Goal: Task Accomplishment & Management: Complete application form

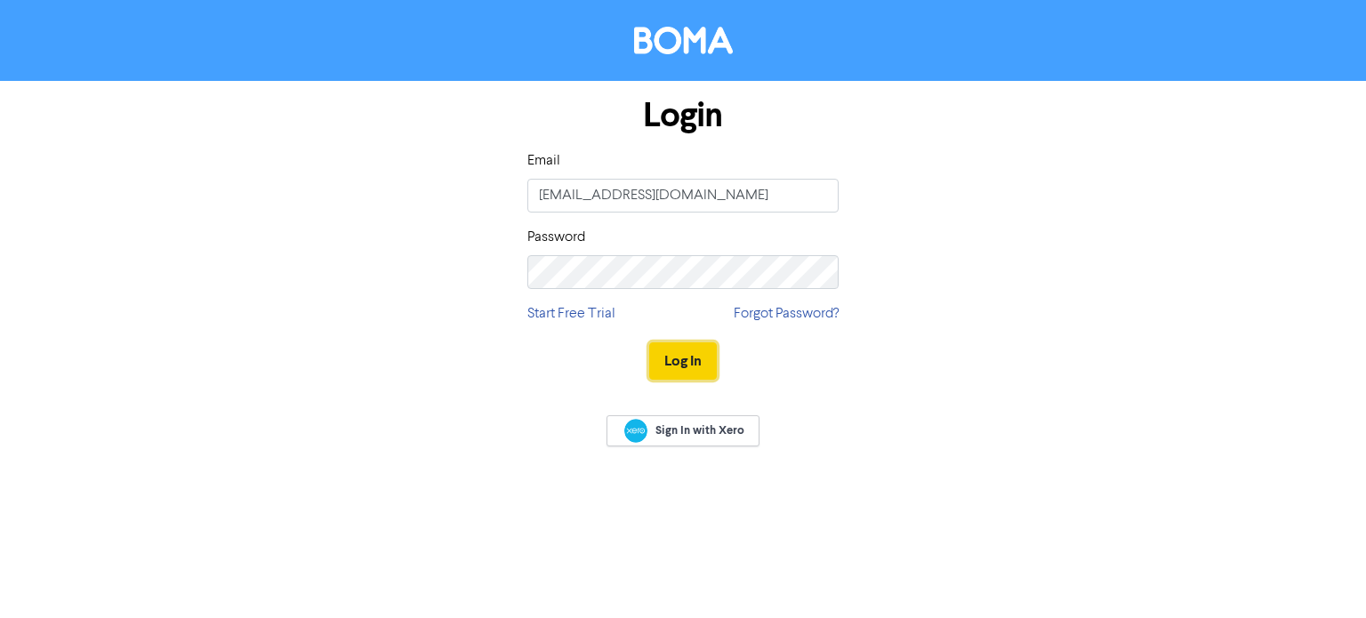
click at [695, 358] on button "Log In" at bounding box center [683, 360] width 68 height 37
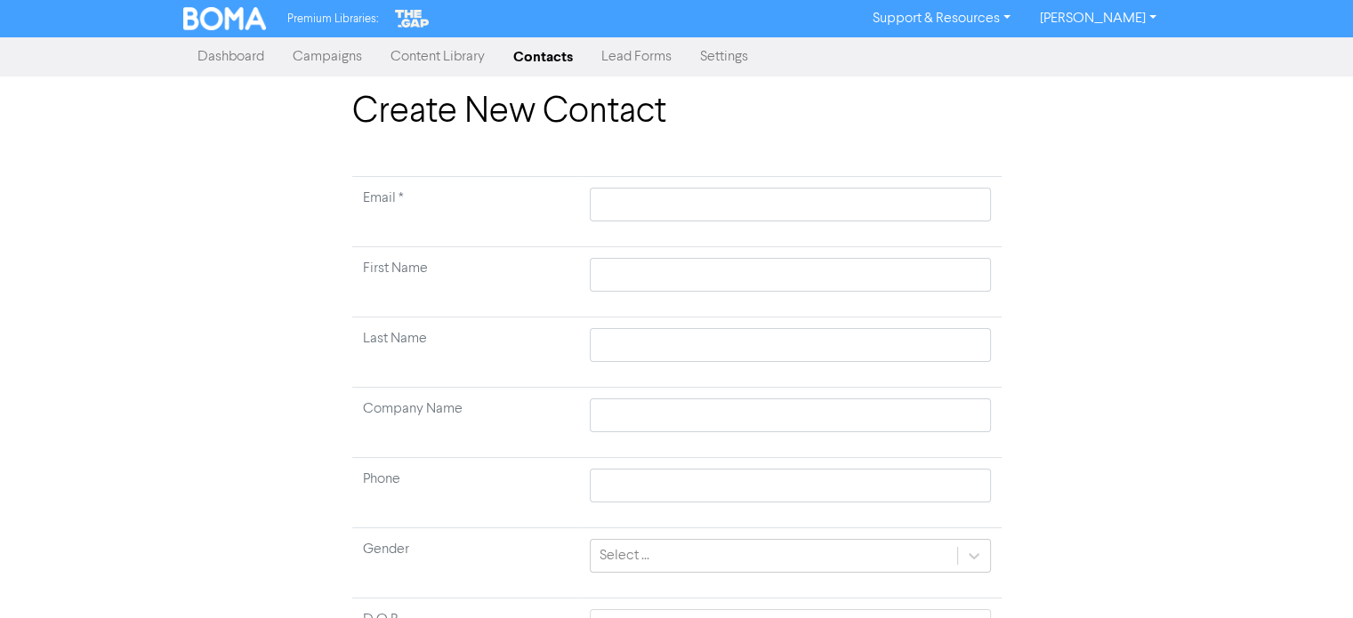
click at [236, 20] on img at bounding box center [225, 18] width 84 height 23
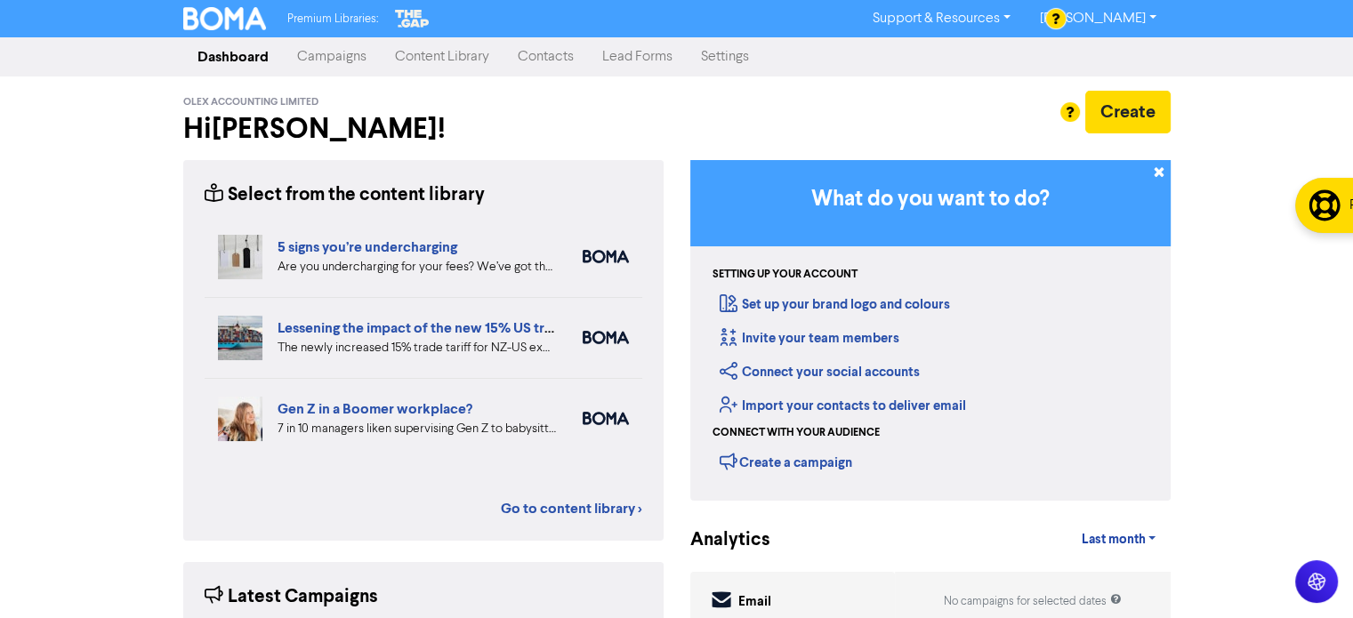
click at [548, 60] on link "Contacts" at bounding box center [545, 57] width 84 height 36
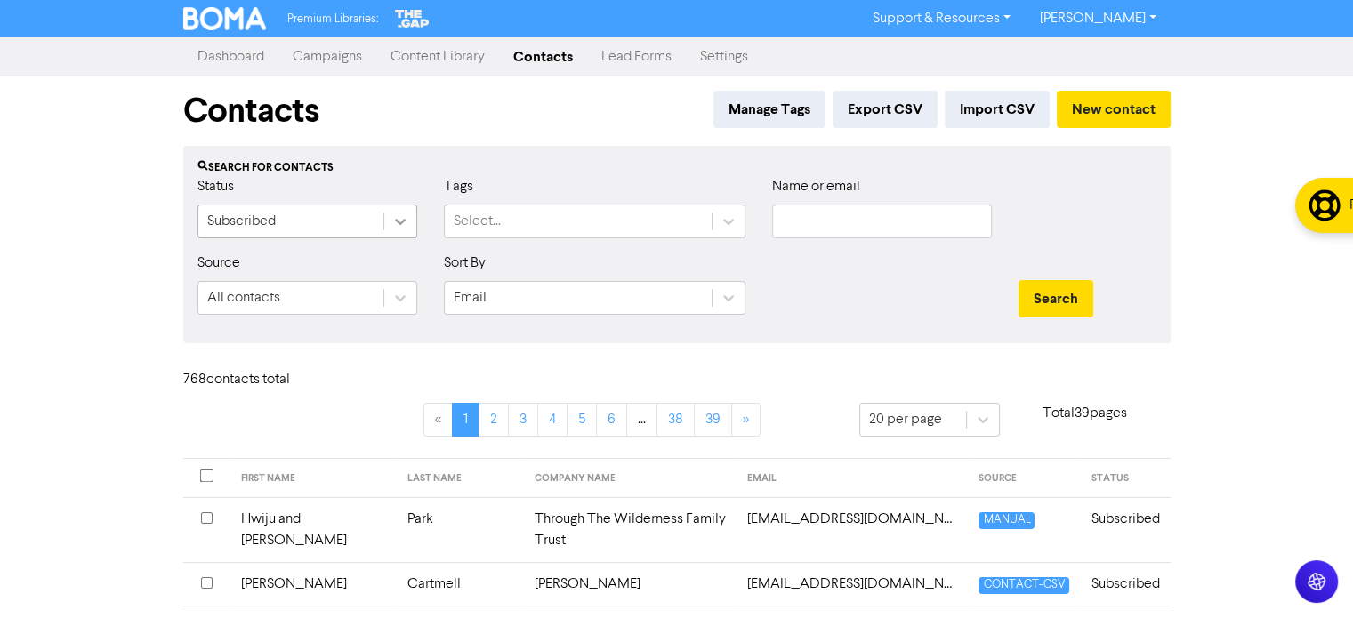
click at [409, 216] on div at bounding box center [400, 221] width 32 height 32
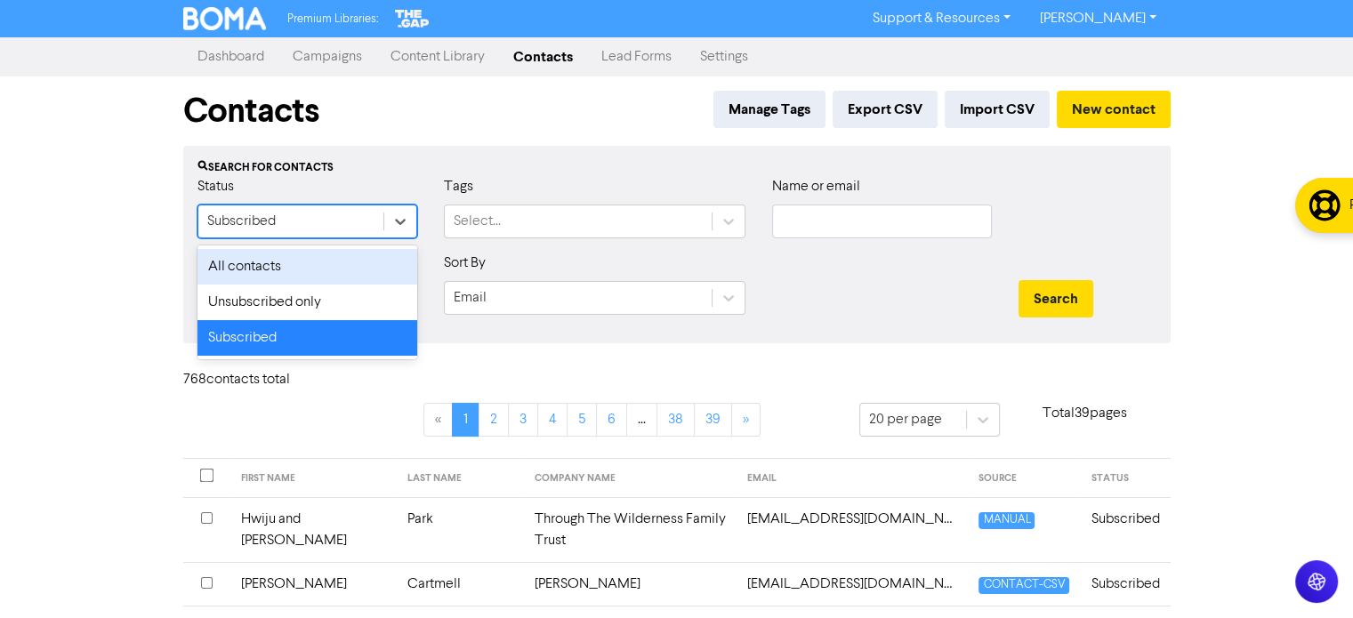
click at [358, 263] on div "All contacts" at bounding box center [307, 267] width 220 height 36
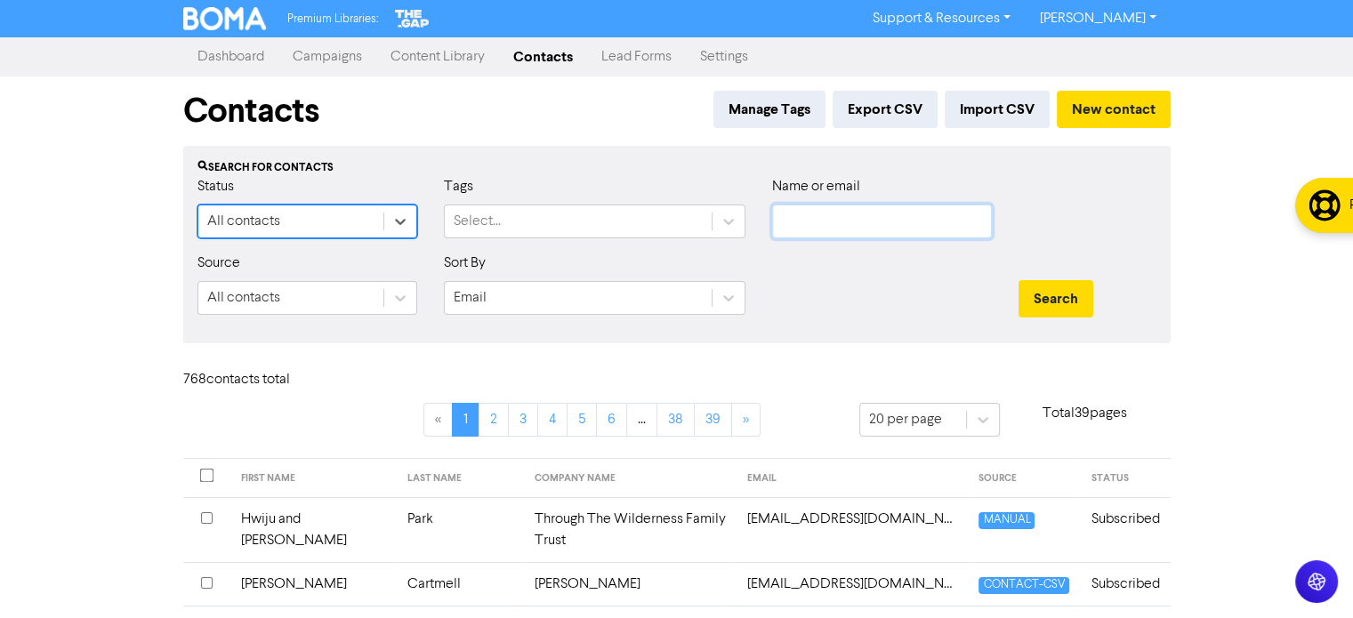
drag, startPoint x: 817, startPoint y: 223, endPoint x: 811, endPoint y: 213, distance: 11.6
click at [817, 223] on input "text" at bounding box center [882, 222] width 220 height 34
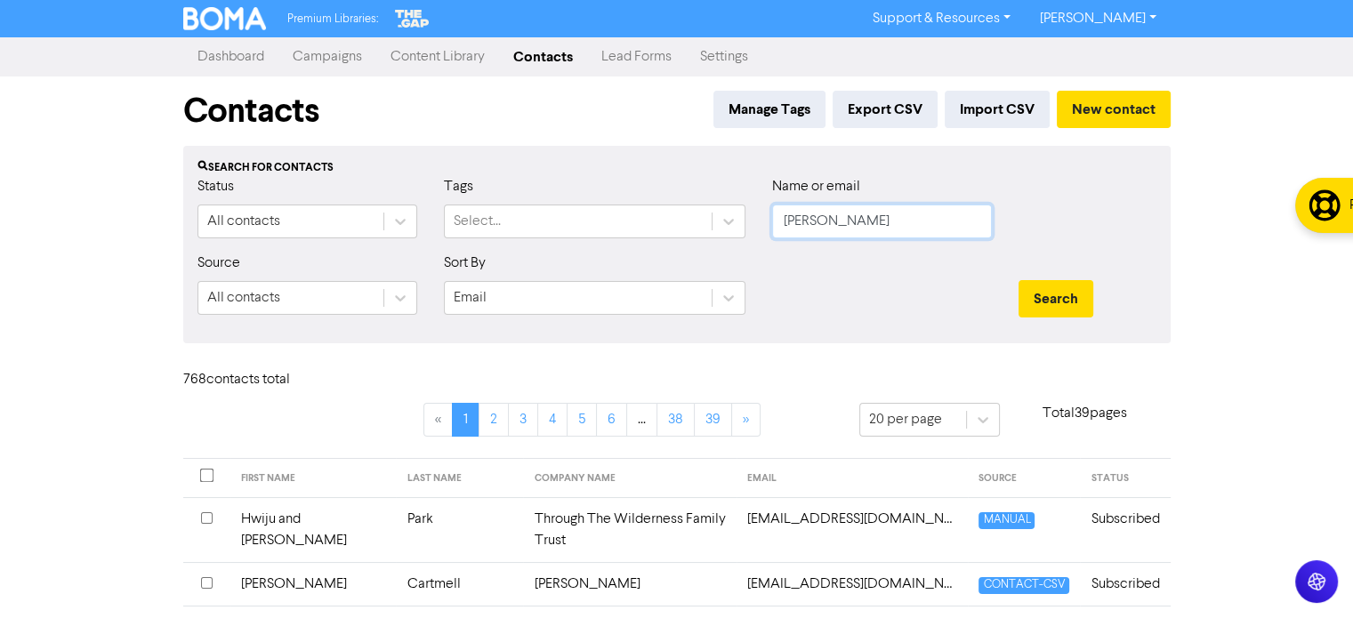
type input "[PERSON_NAME]"
click at [1018, 280] on button "Search" at bounding box center [1055, 298] width 75 height 37
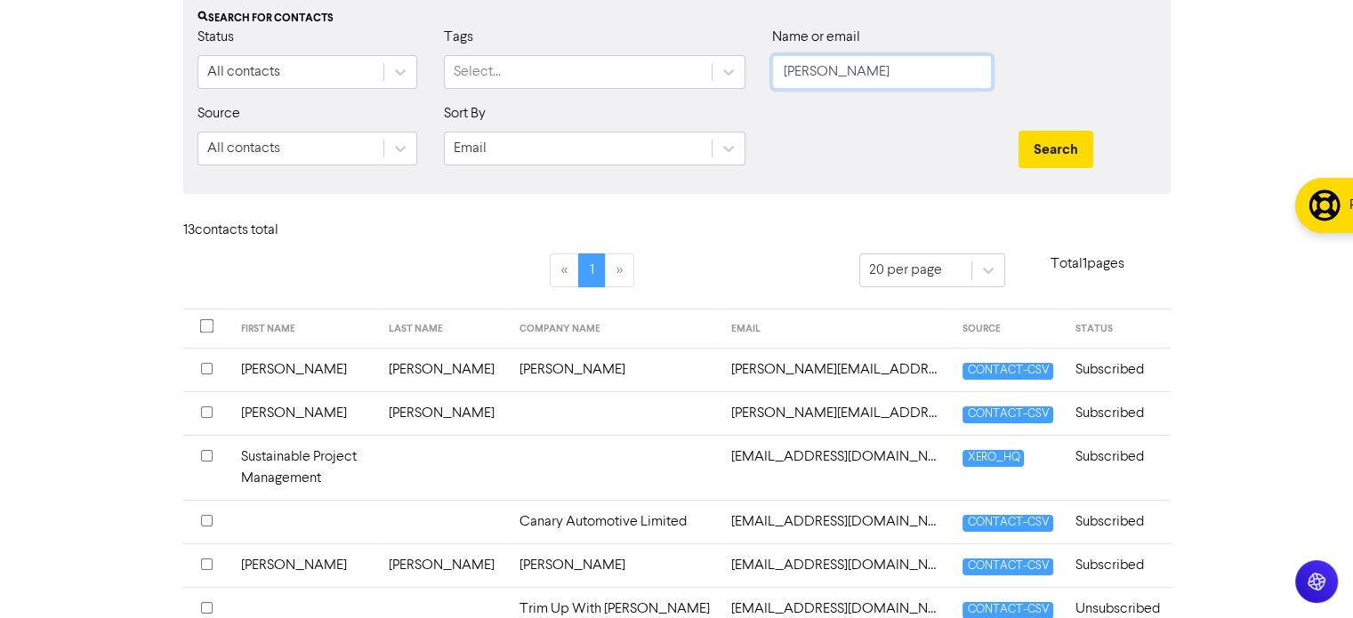
scroll to position [178, 0]
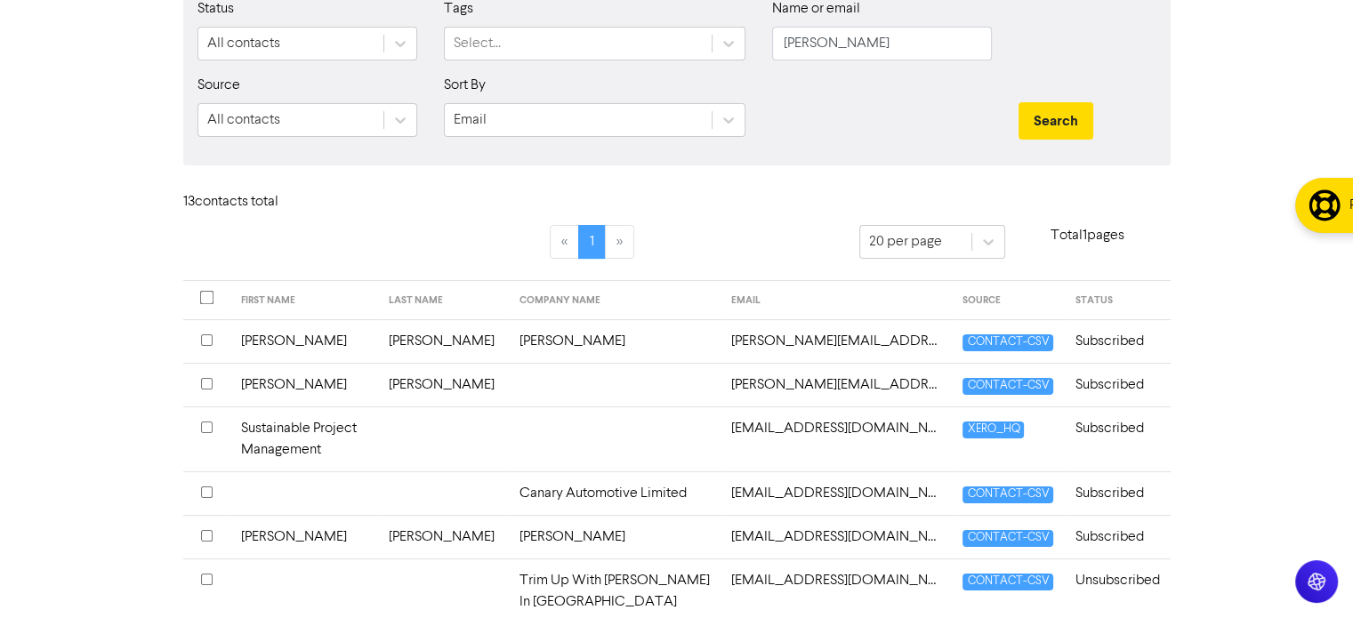
click at [203, 334] on input "checkbox" at bounding box center [207, 340] width 12 height 12
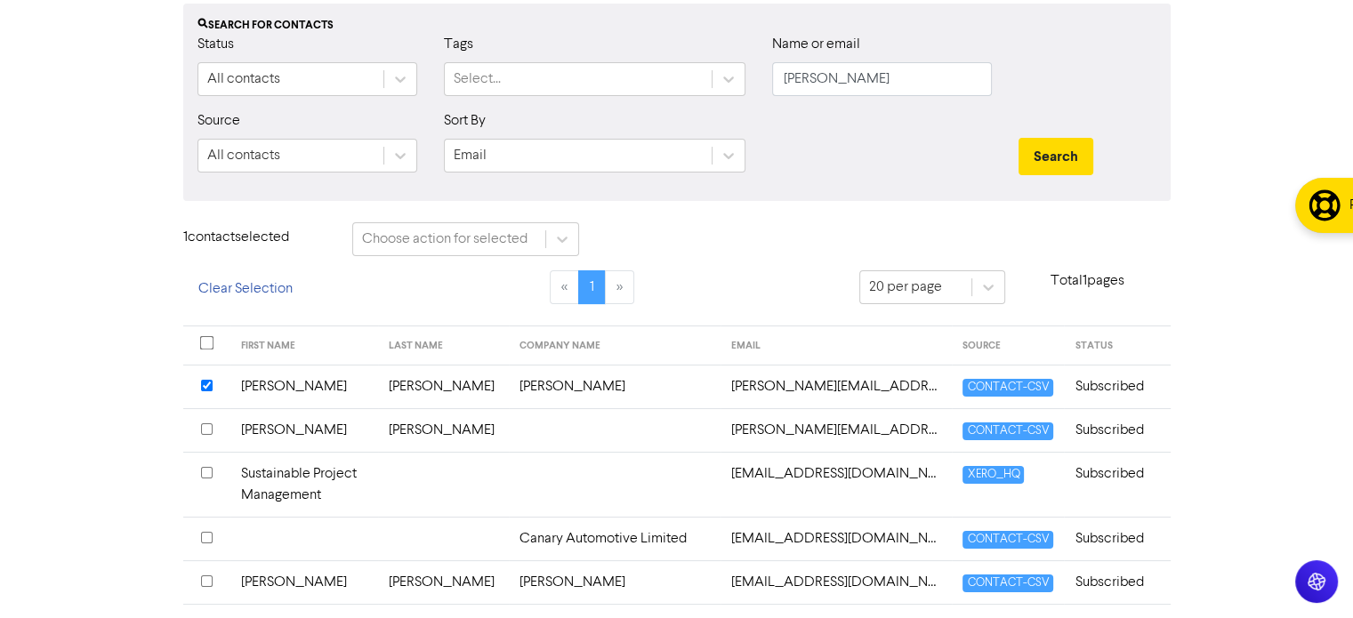
scroll to position [130, 0]
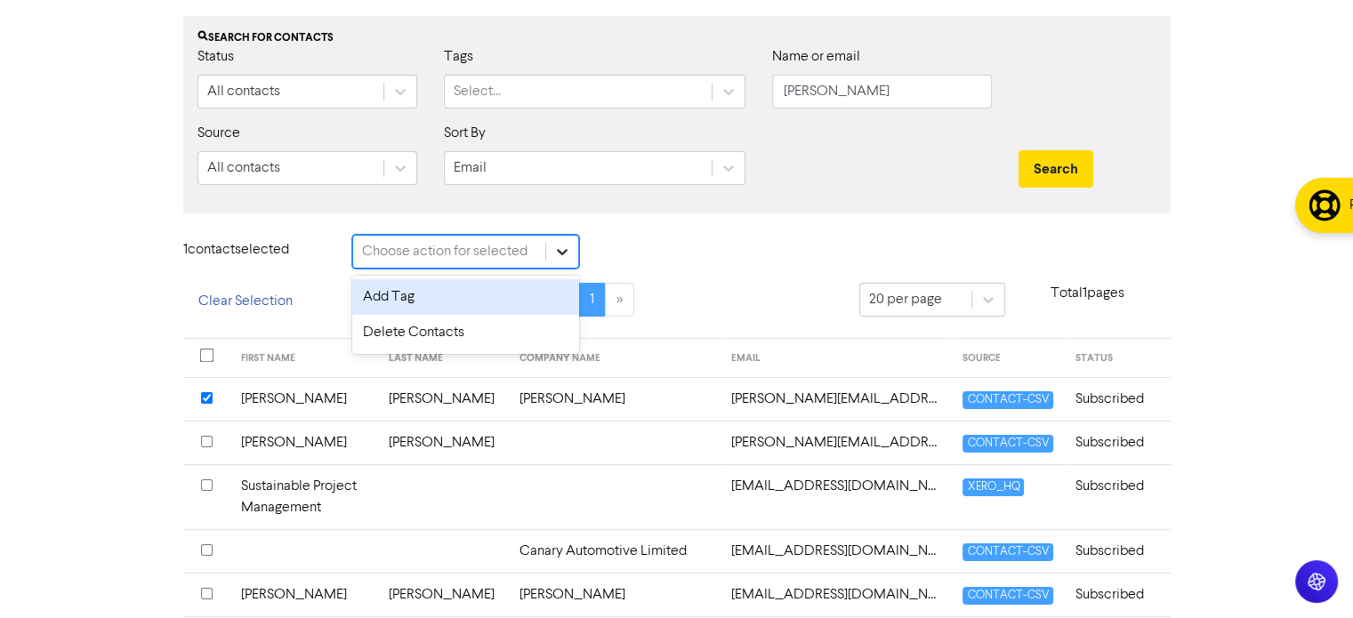
click at [567, 252] on icon at bounding box center [562, 252] width 18 height 18
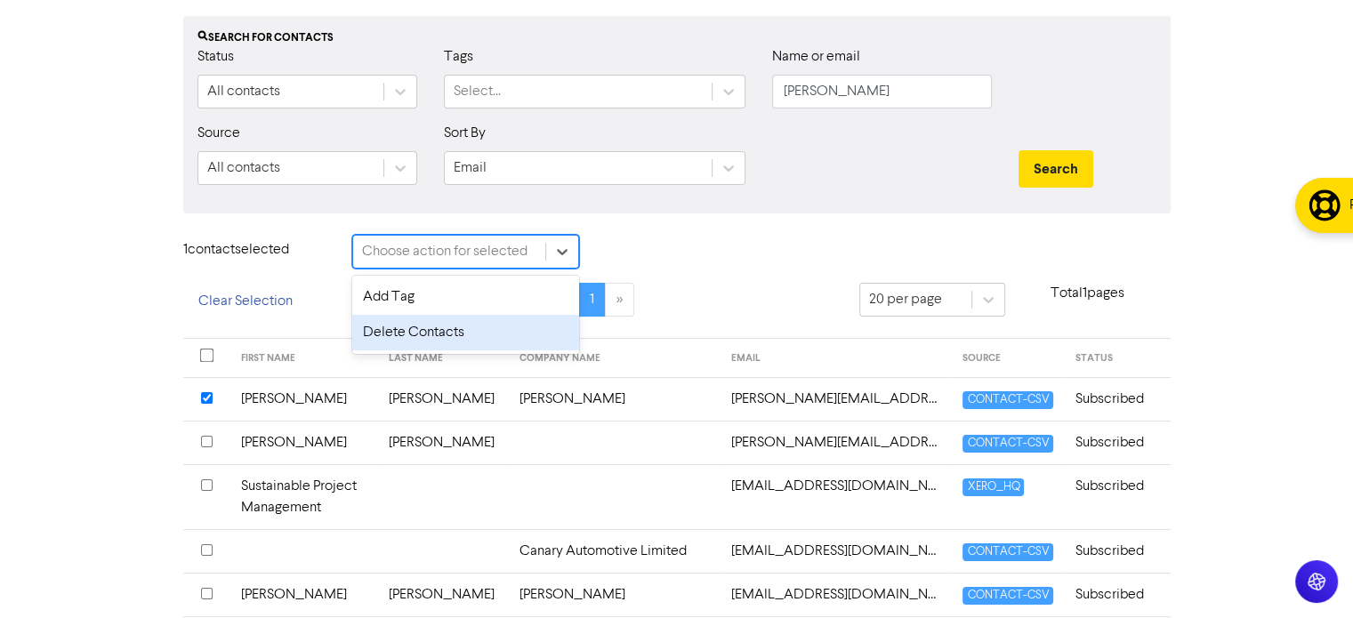
click at [488, 328] on div "Delete Contacts" at bounding box center [465, 333] width 227 height 36
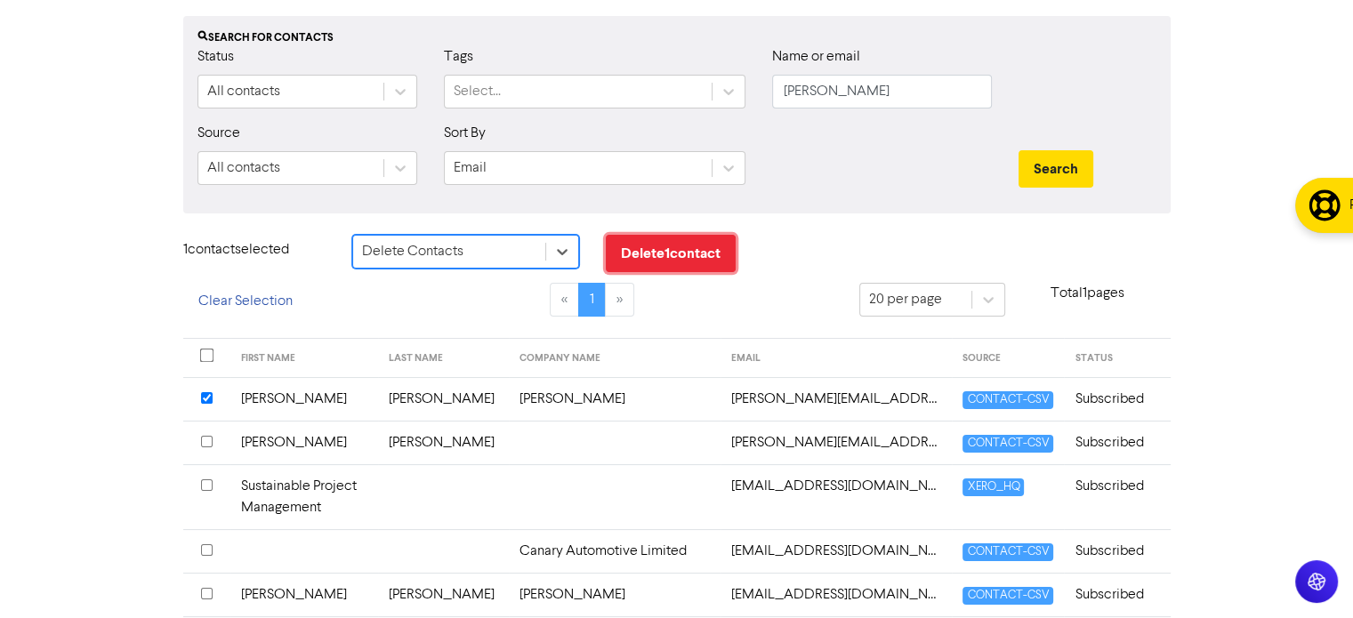
click at [680, 248] on button "Delete 1 contact" at bounding box center [671, 253] width 130 height 37
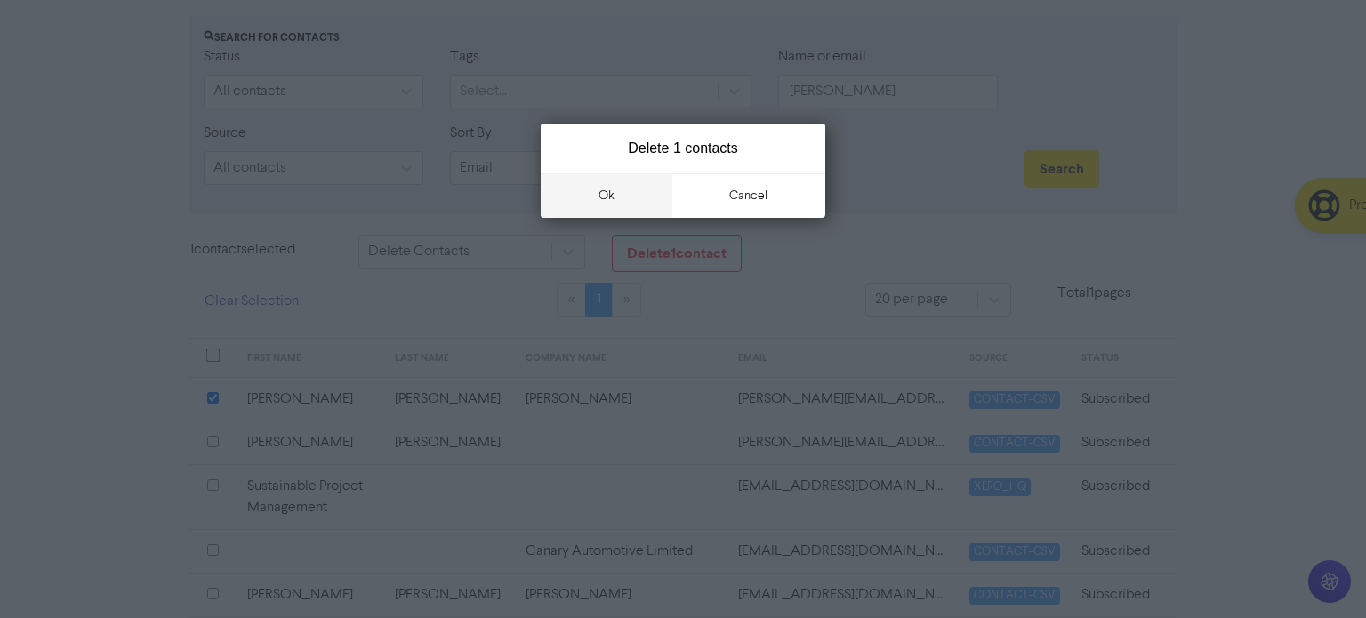
click at [543, 204] on button "ok" at bounding box center [607, 195] width 132 height 44
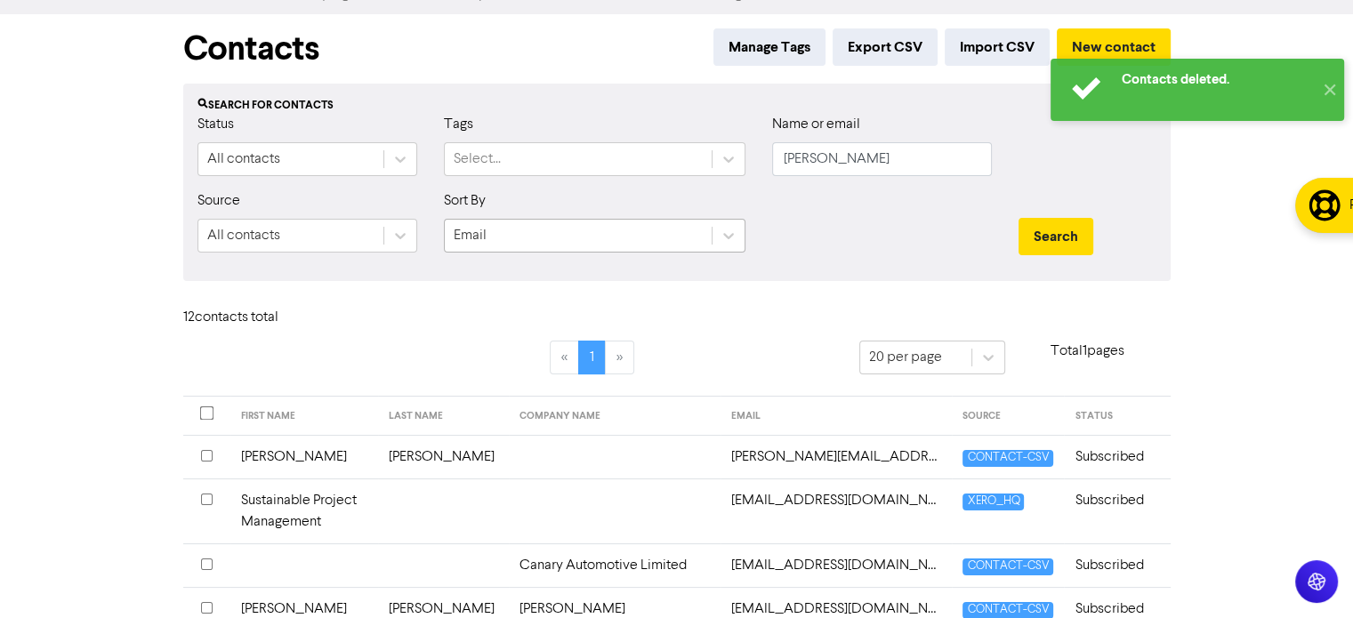
scroll to position [0, 0]
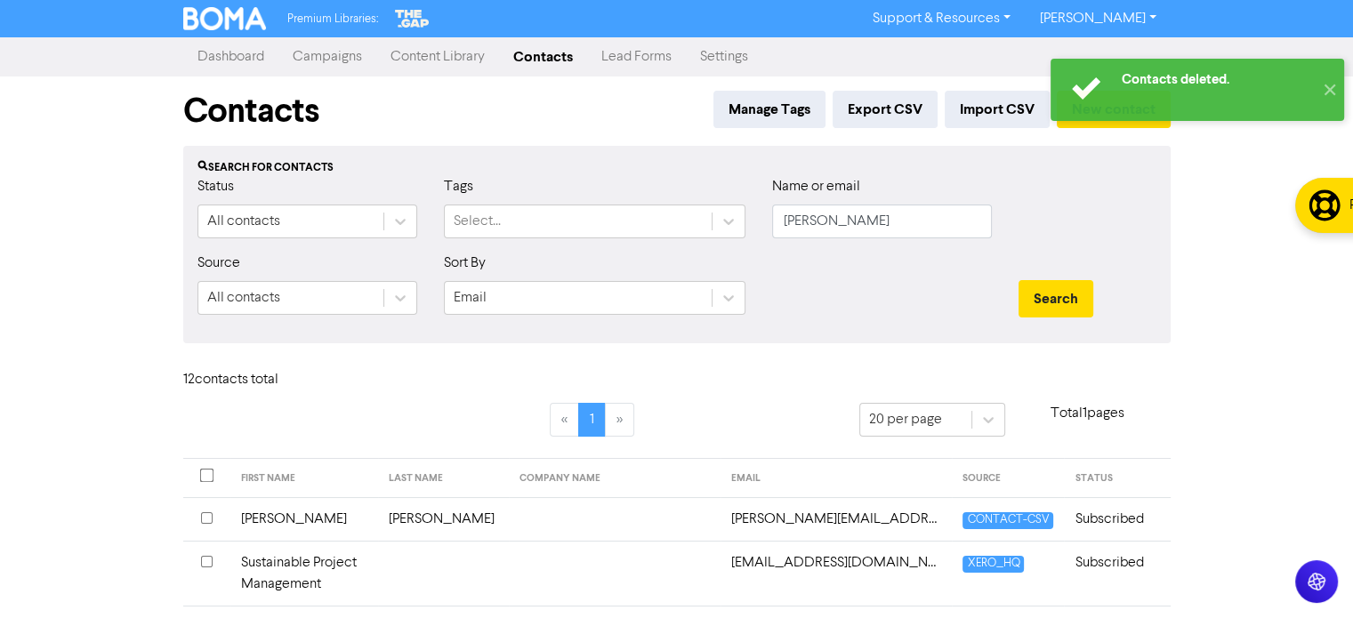
click at [535, 59] on link "Contacts" at bounding box center [543, 57] width 88 height 36
click at [512, 113] on div "Contacts Manage Tags Export CSV Import CSV New contact" at bounding box center [676, 110] width 987 height 69
click at [1328, 87] on button "✕" at bounding box center [1329, 90] width 29 height 62
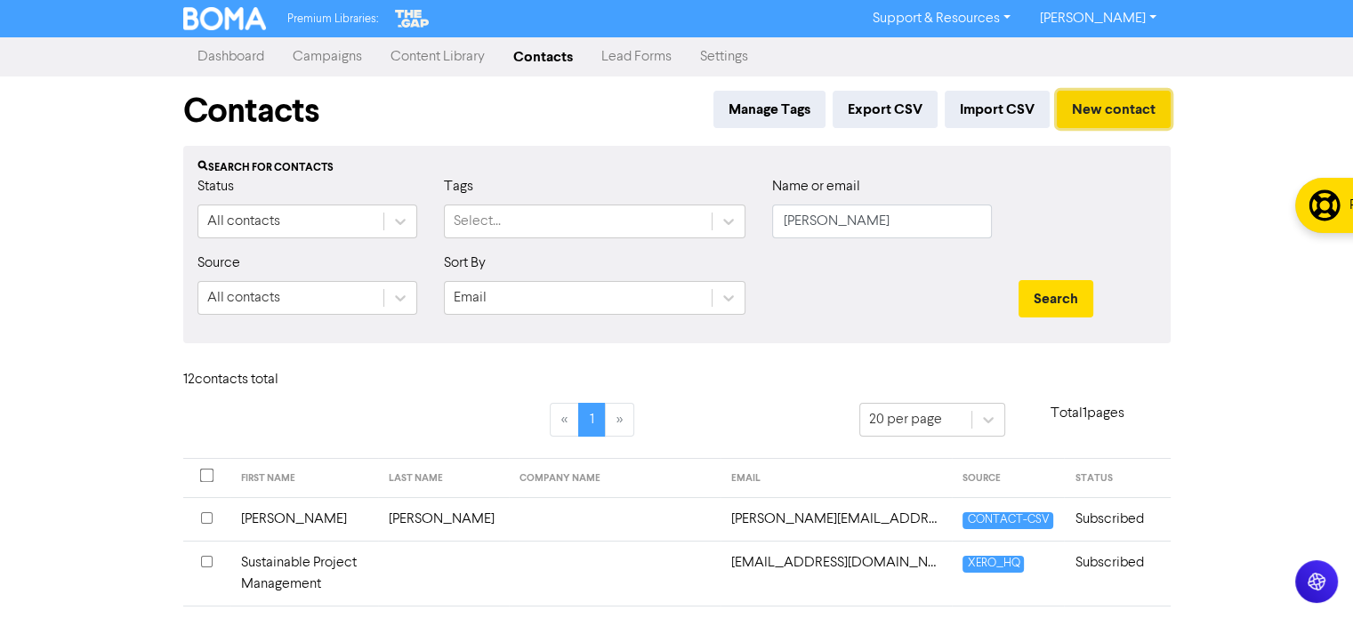
click at [1100, 110] on button "New contact" at bounding box center [1114, 109] width 114 height 37
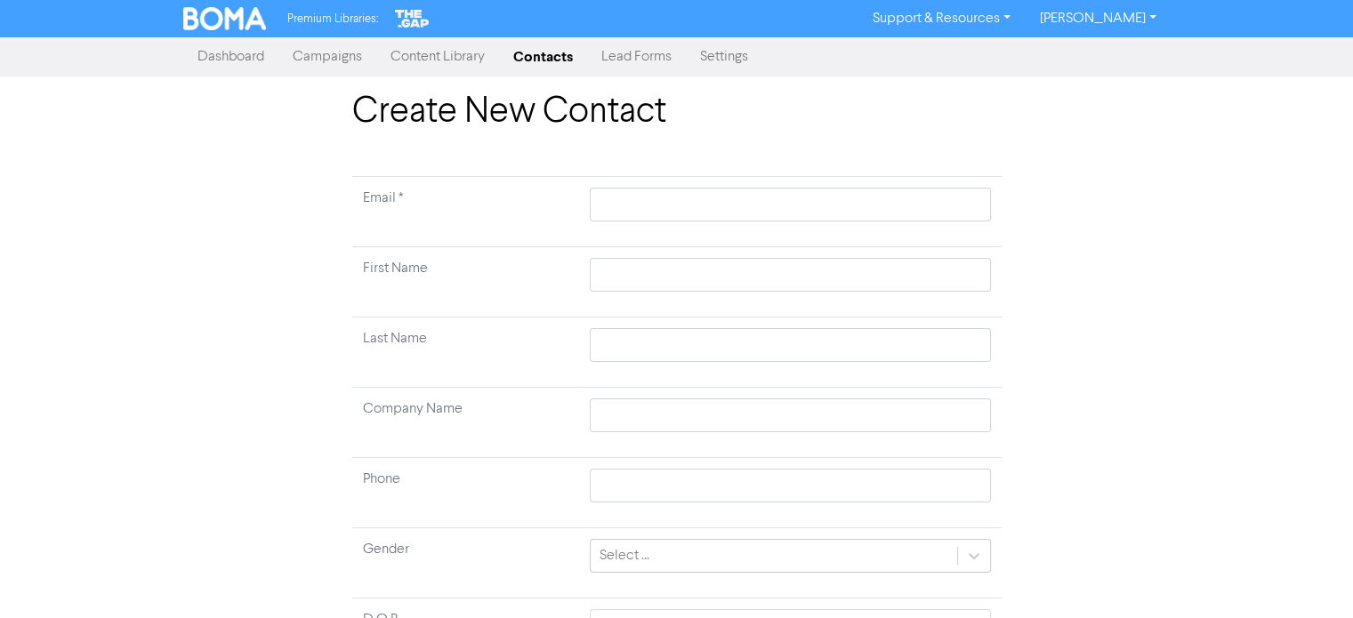
click at [589, 204] on td at bounding box center [790, 212] width 422 height 70
drag, startPoint x: 629, startPoint y: 203, endPoint x: 608, endPoint y: 202, distance: 20.5
click at [608, 202] on input "text" at bounding box center [790, 205] width 400 height 34
paste input "[EMAIL_ADDRESS][DOMAIN_NAME]"
type input "[EMAIL_ADDRESS][DOMAIN_NAME]"
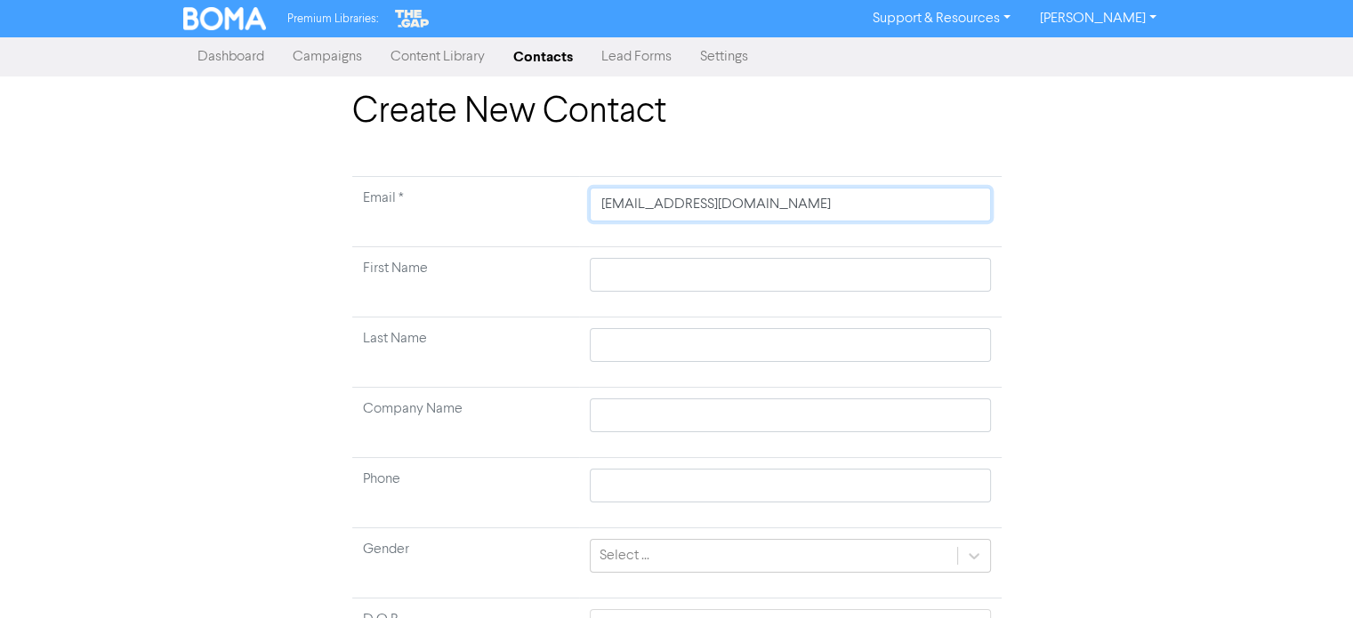
type input "[EMAIL_ADDRESS][DOMAIN_NAME]"
click at [643, 271] on input "text" at bounding box center [790, 275] width 400 height 34
type input "A"
type input "An"
type input "[PERSON_NAME]"
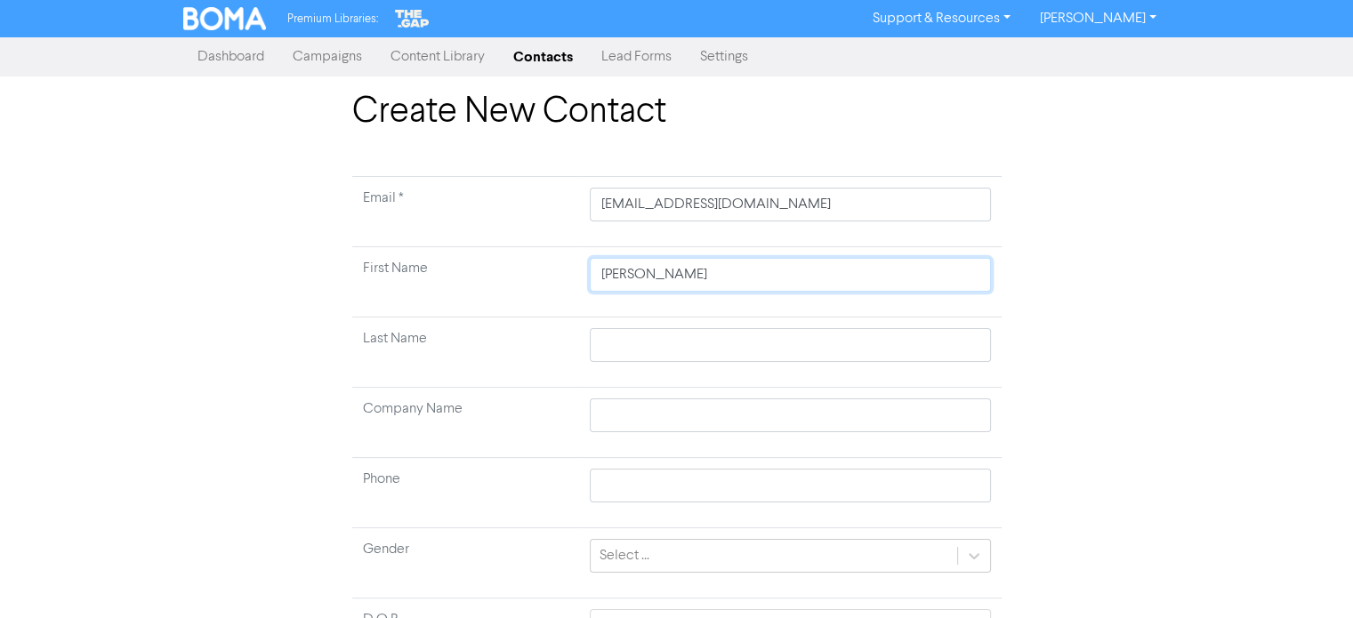
type input "[PERSON_NAME]"
type input "H"
type input "HA"
type input "HAr"
type input "[PERSON_NAME]"
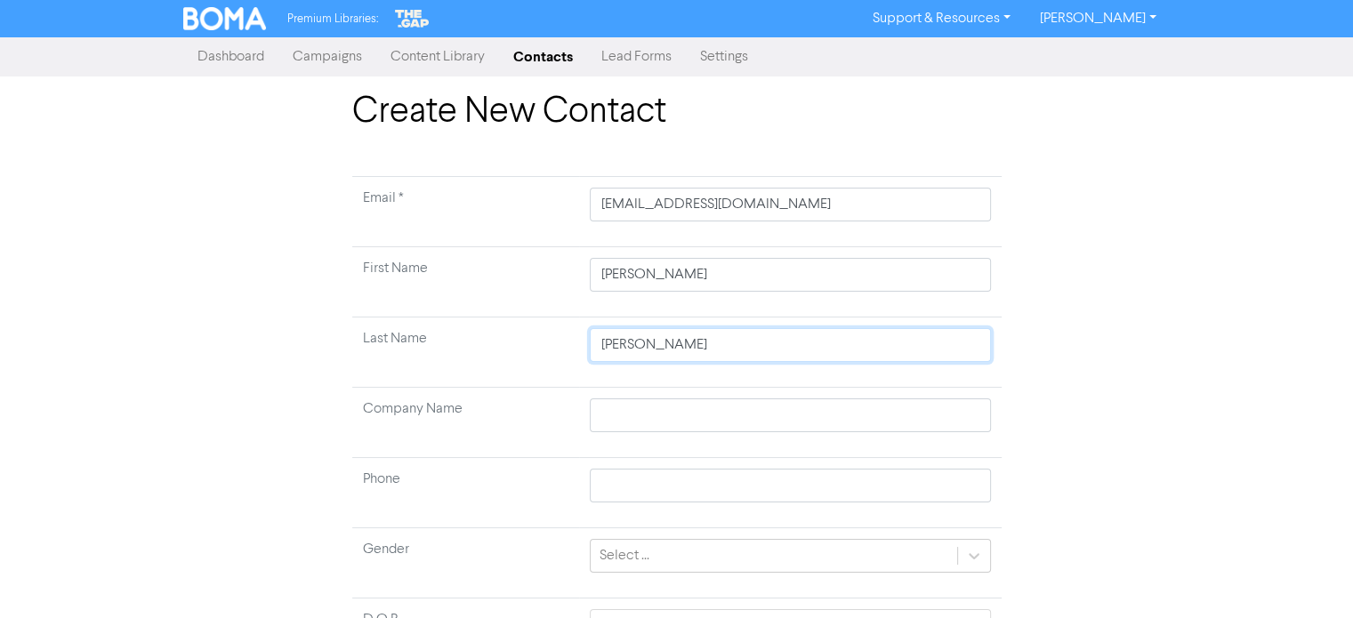
type input "HAr"
type input "HA"
type input "H"
type input "Ha"
type input "Har"
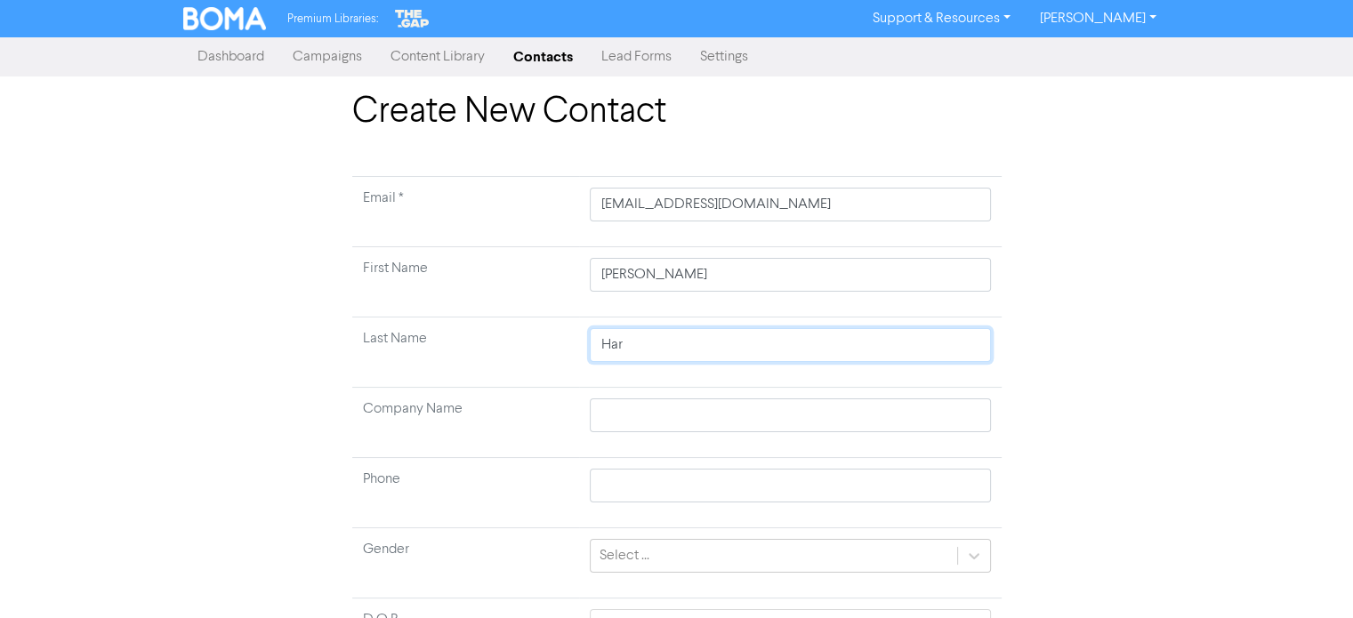
type input "[PERSON_NAME]"
type input "Harringt"
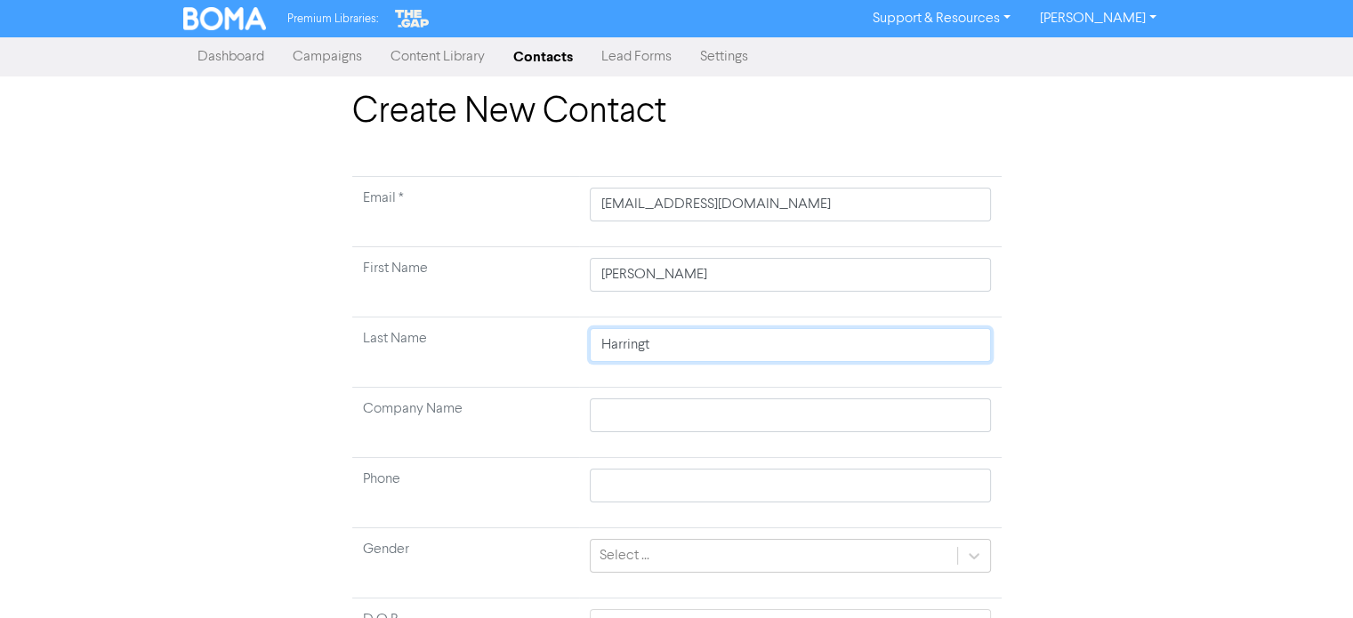
type input "Harringto"
type input "[PERSON_NAME]"
click at [656, 415] on input "text" at bounding box center [790, 415] width 400 height 34
type input "B"
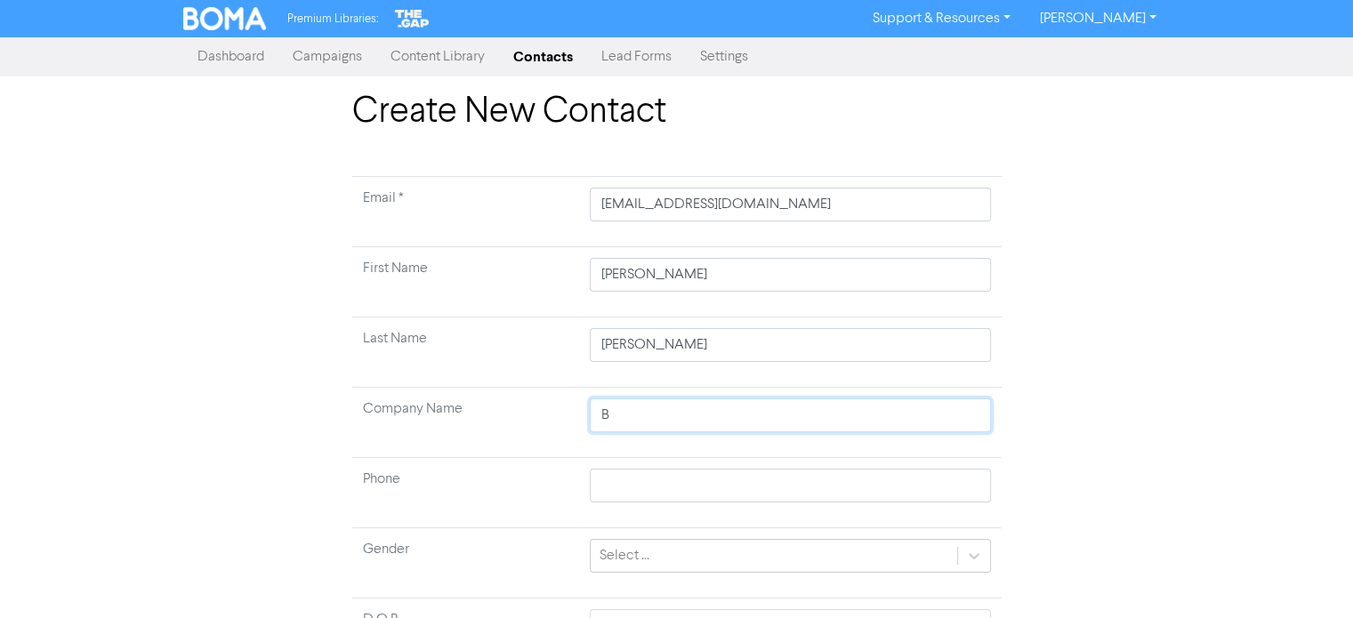
type input "Be"
type input "Bel"
type input "Bell"
type input "Bellv"
type input "Bellvi"
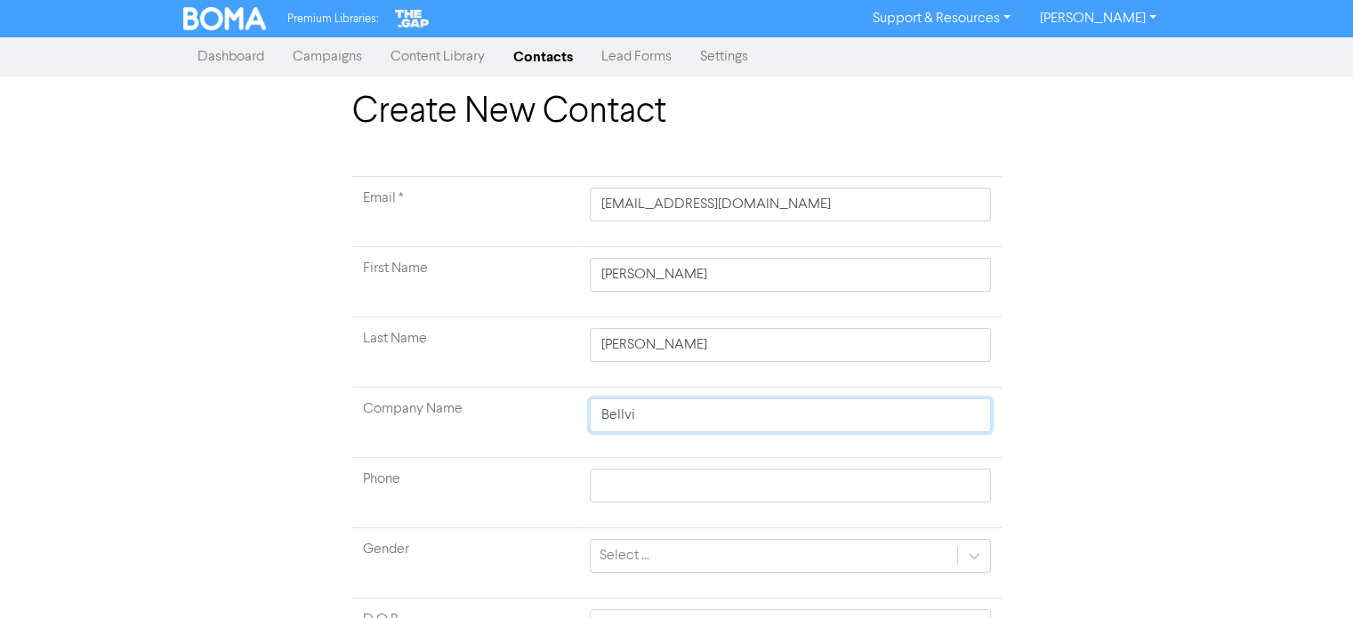
type input "Bellvie"
type input "Bellview"
type input "Bellview H"
type input "Bellview Ha"
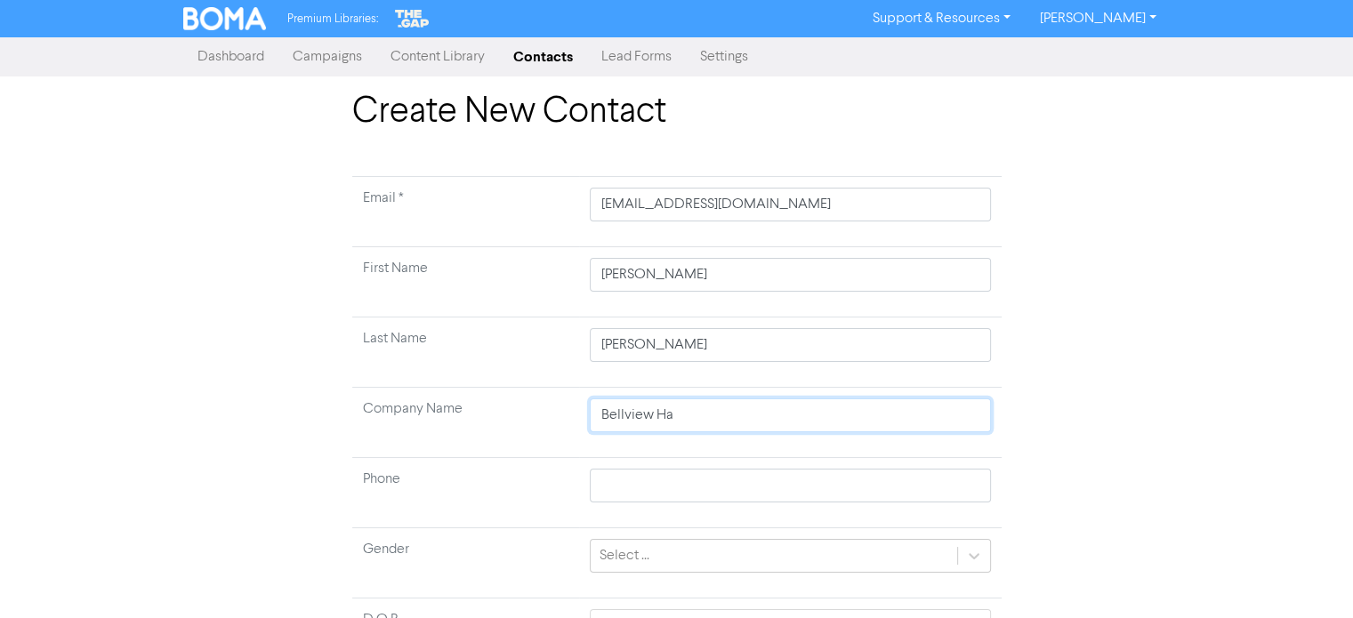
type input "Bellview Hai"
type input "Bellview Hair"
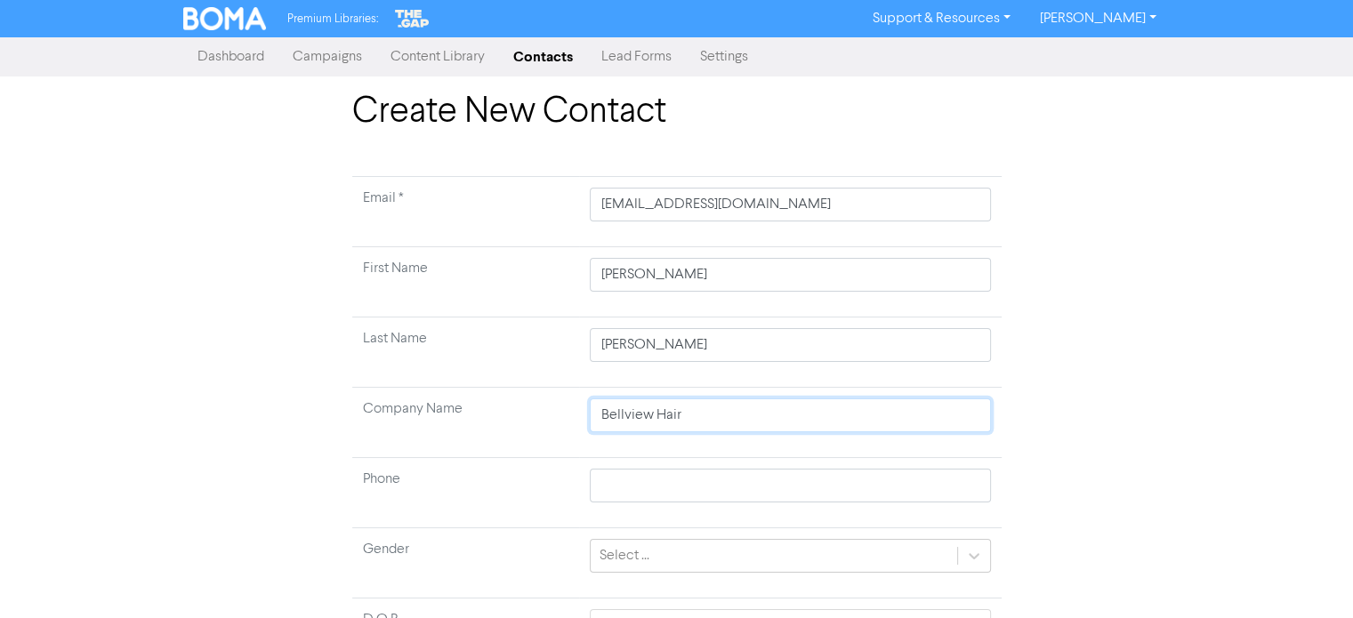
drag, startPoint x: 708, startPoint y: 416, endPoint x: 514, endPoint y: 422, distance: 194.0
click at [517, 422] on tr "Company Name Bellview Hair" at bounding box center [676, 423] width 649 height 70
type input "B"
type input "Be"
type input "Bel"
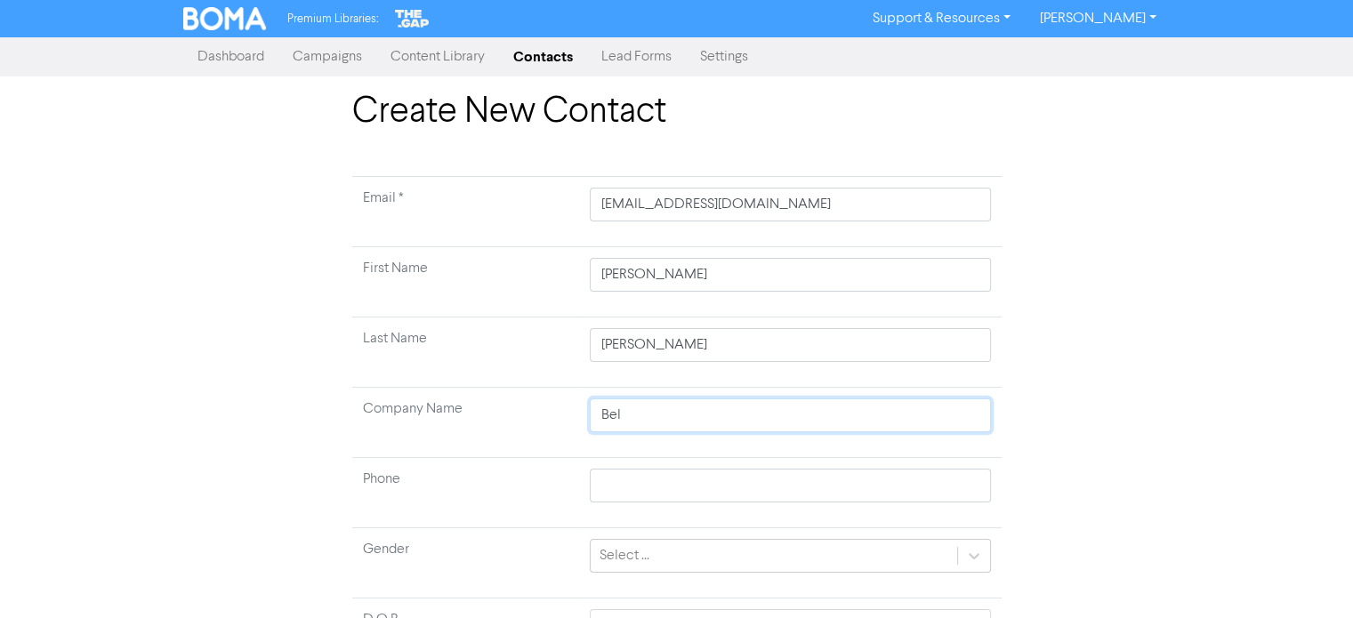
type input "Bell"
type input "Bellb"
type input "Bellbi"
type input "Bellbir"
type input "Bellbird"
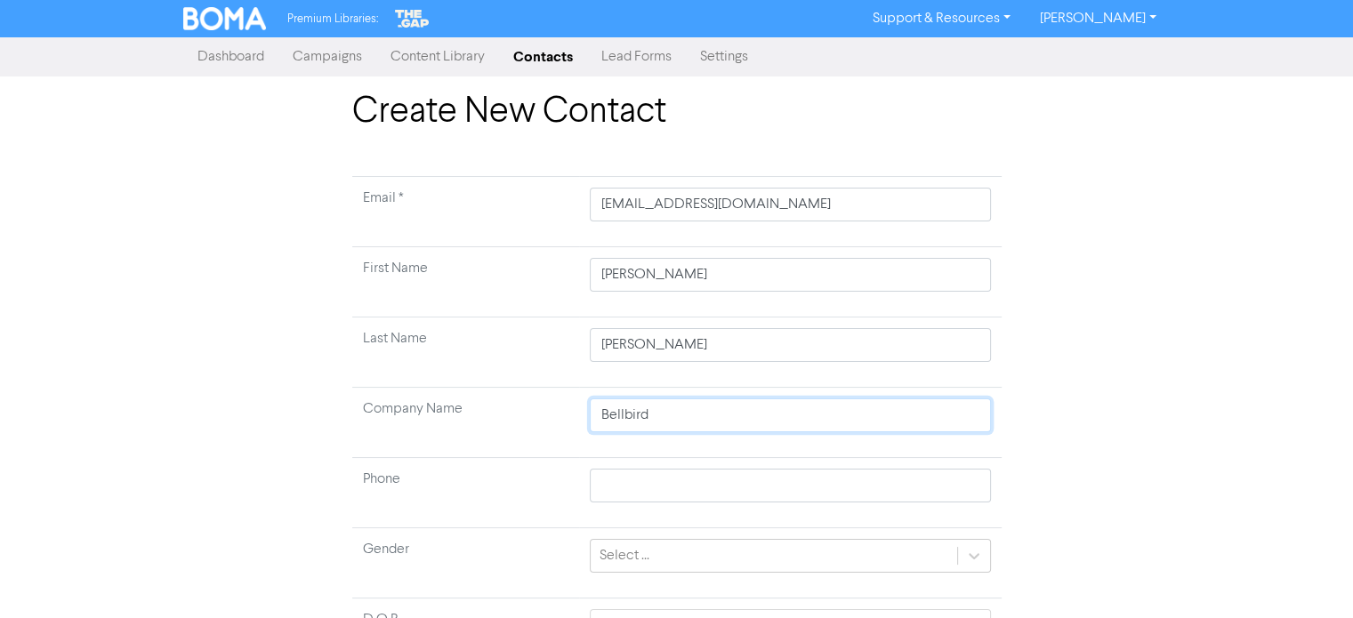
type input "Bellbird"
type input "Bellbird H"
type input "Bellbird Ha"
type input "Bellbird Hai"
type input "Bellbird Hair"
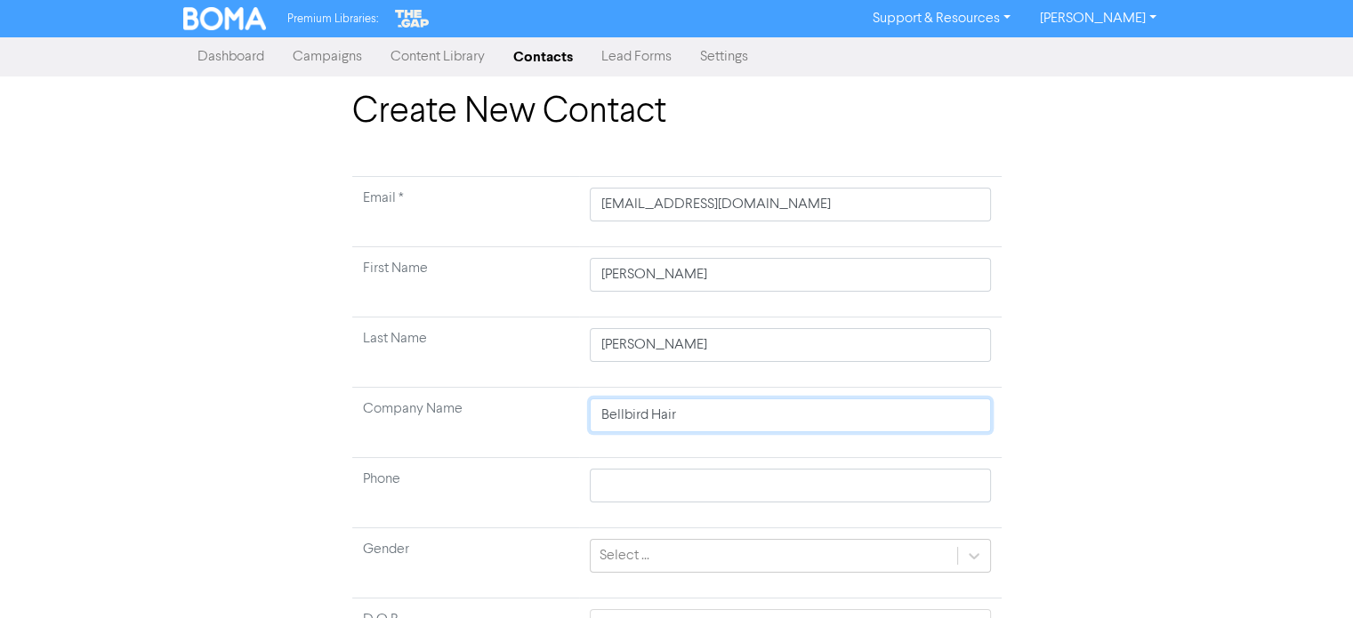
type input "Bellbird Hair"
type input "Bellbird Hair L"
type input "Bellbird Hair Li"
type input "Bellbird Hair Lim"
type input "Bellbird Hair Limi"
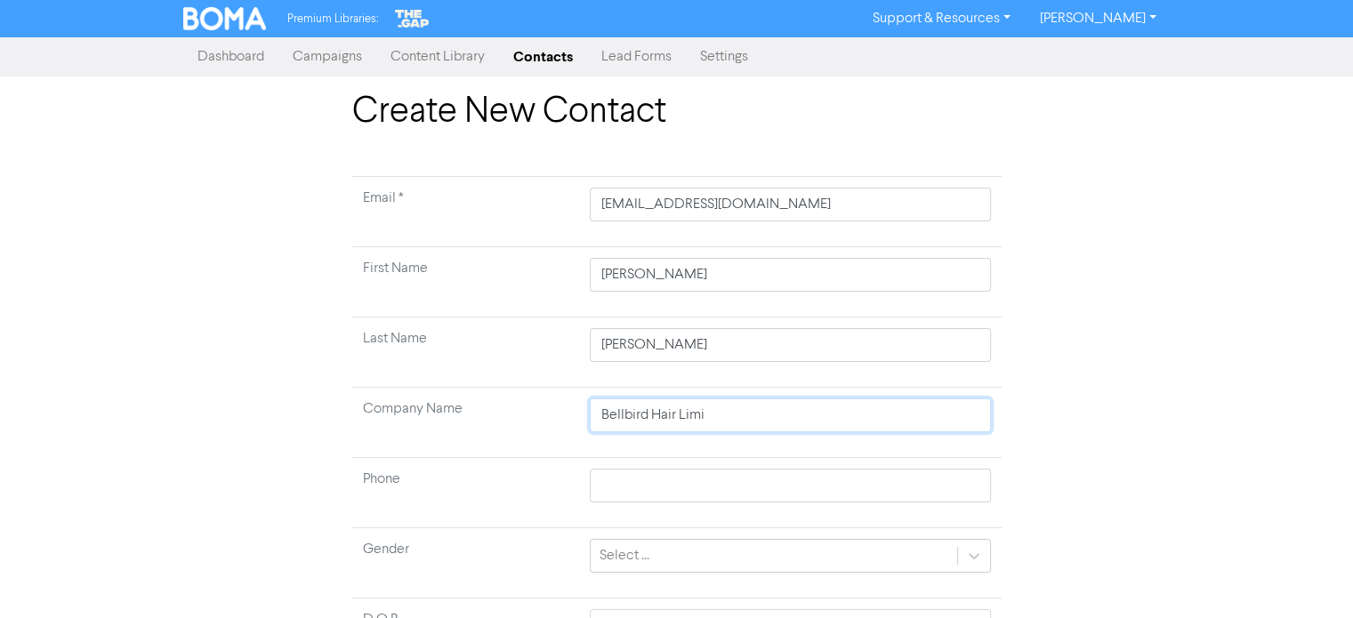
type input "Bellbird Hair Limit"
type input "Bellbird Hair Limite"
type input "Bellbird Hair Limited"
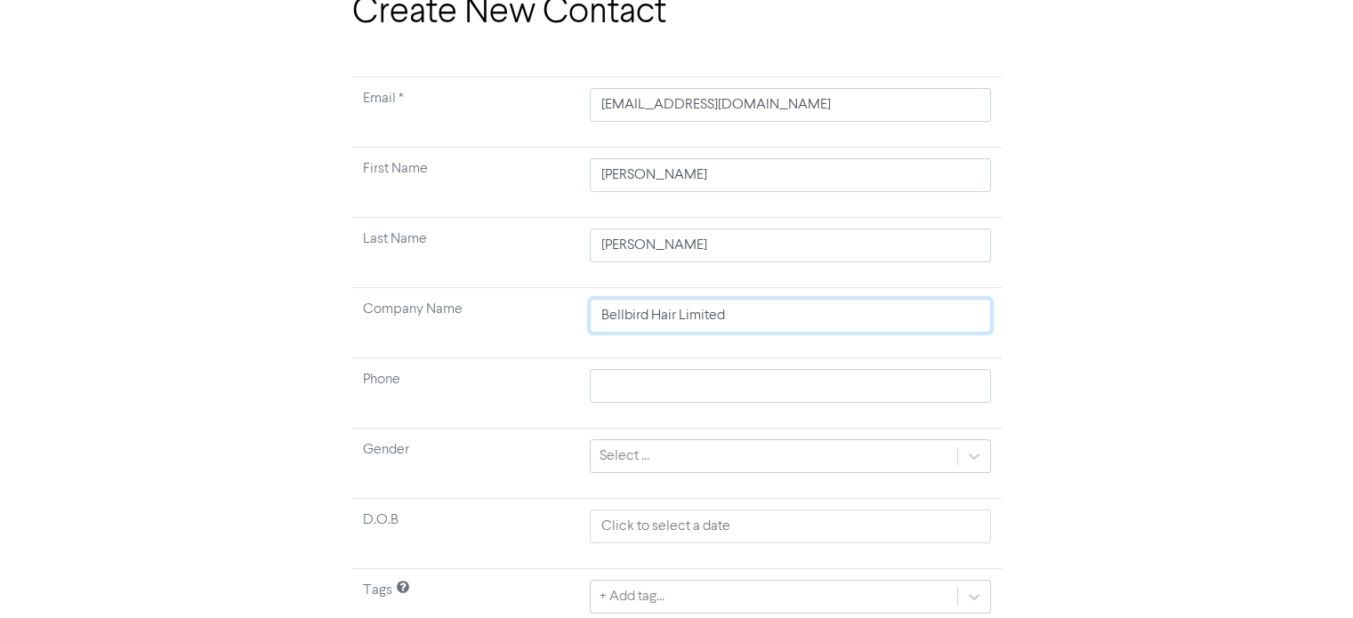
scroll to position [169, 0]
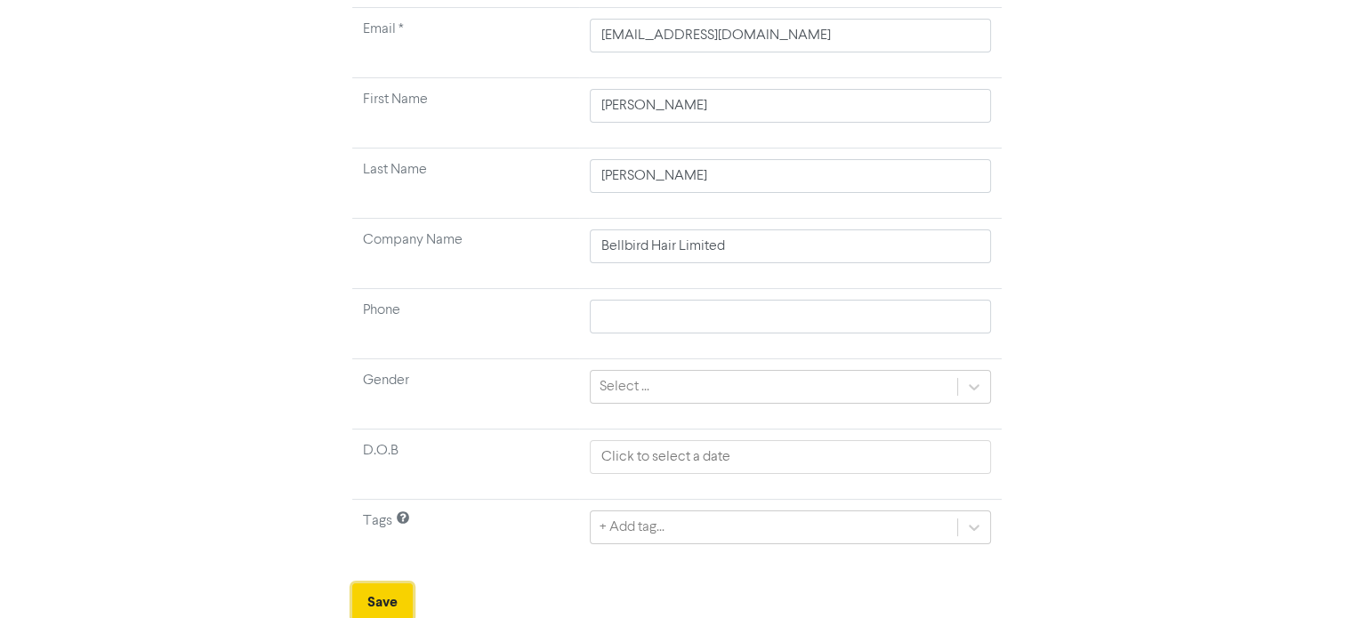
click at [394, 598] on button "Save" at bounding box center [382, 601] width 60 height 37
